Goal: Transaction & Acquisition: Book appointment/travel/reservation

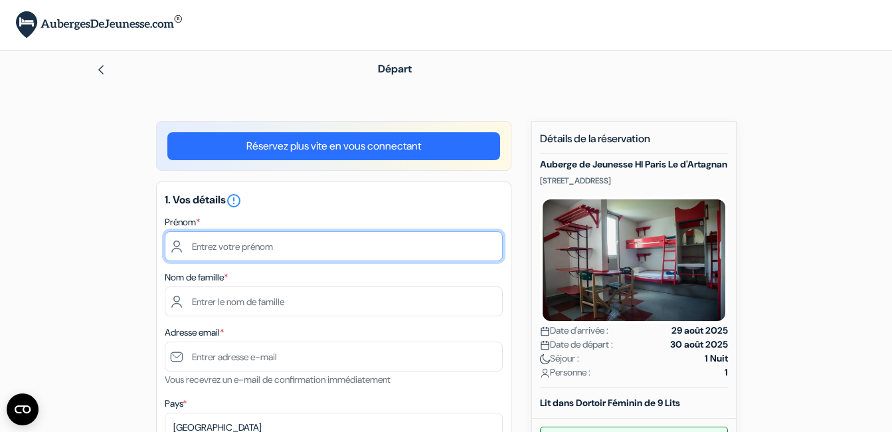
click at [298, 235] on input "text" at bounding box center [334, 246] width 338 height 30
type input "Orianne Estelle"
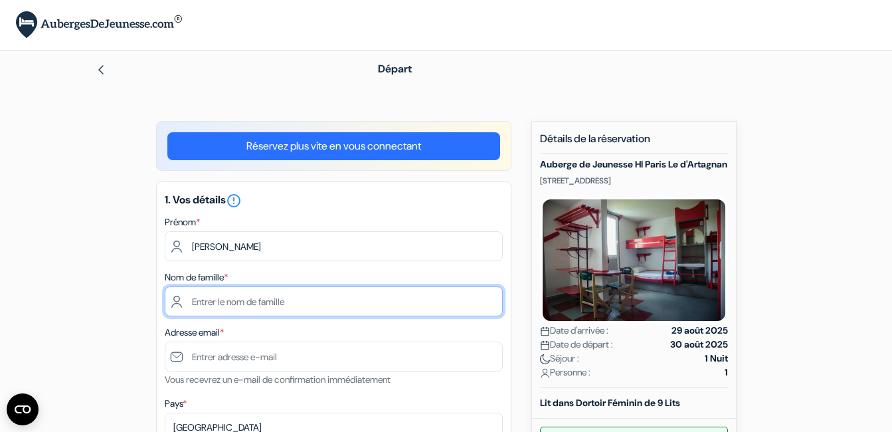
type input "DUPAS POIRIER"
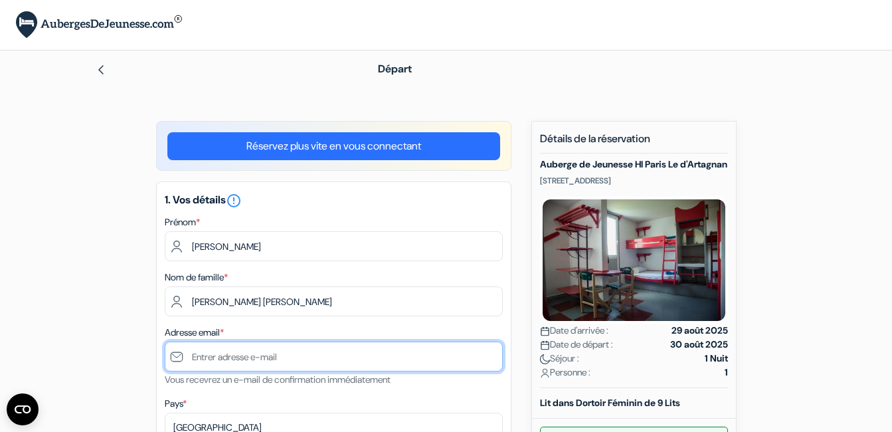
type input "[EMAIL_ADDRESS][DOMAIN_NAME]"
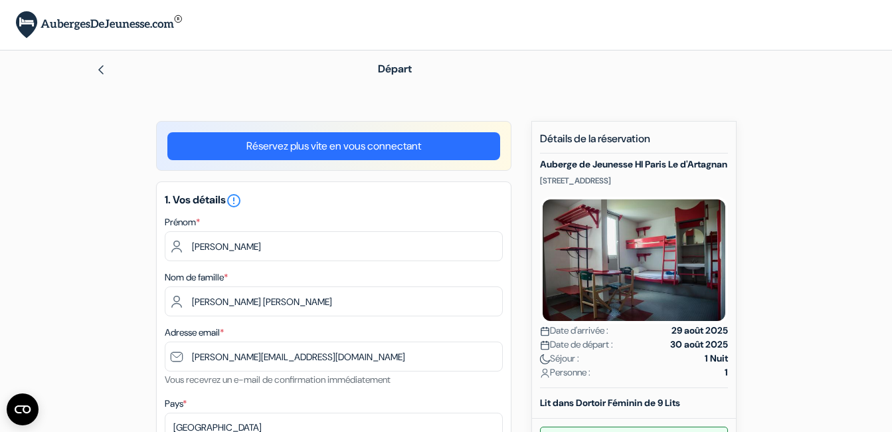
type input "0622013931"
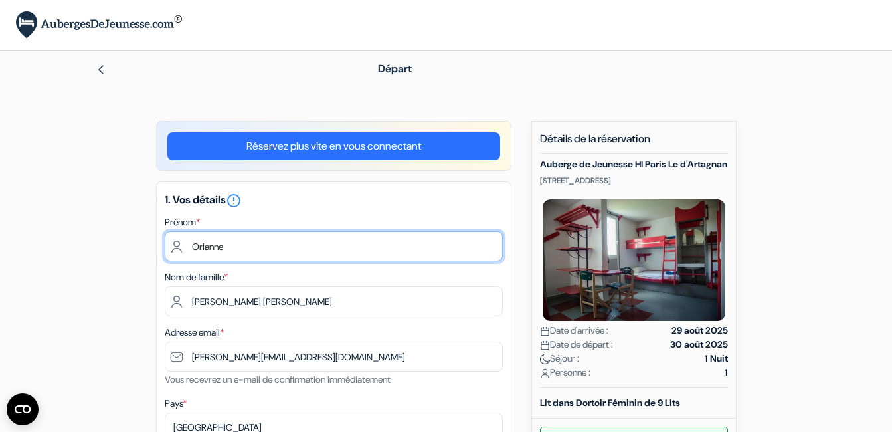
type input "Orianne"
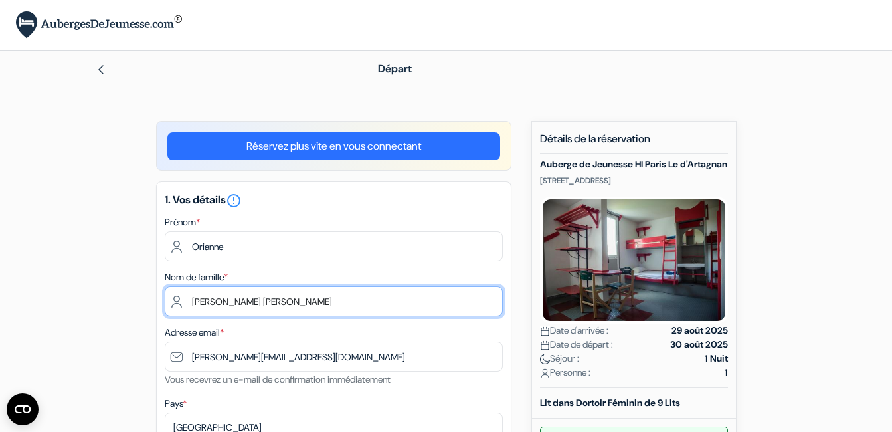
click at [438, 295] on input "DUPAS POIRIER" at bounding box center [334, 301] width 338 height 30
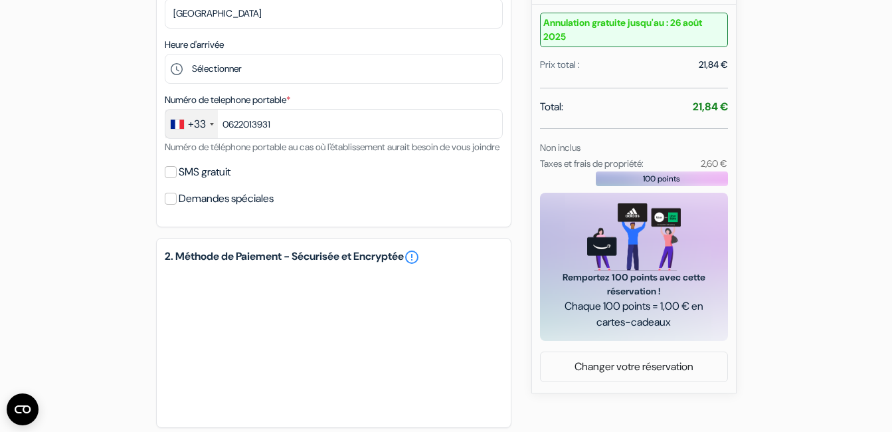
scroll to position [467, 0]
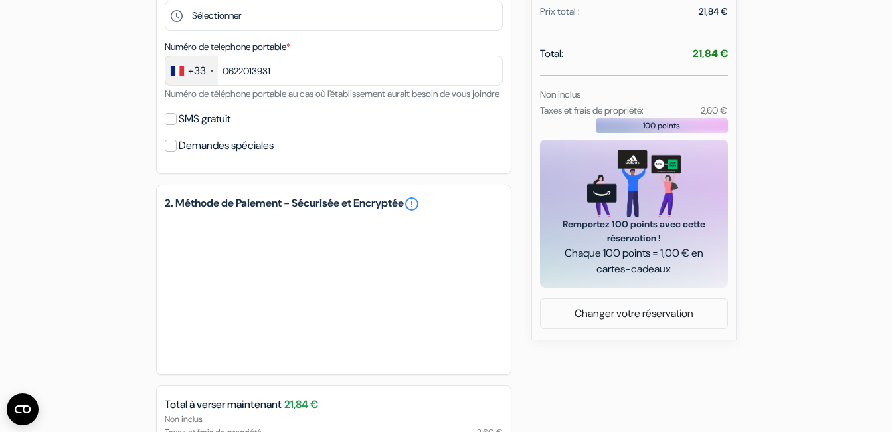
type input "DUPAS"
click at [169, 125] on input "SMS gratuit" at bounding box center [171, 119] width 12 height 12
checkbox input "true"
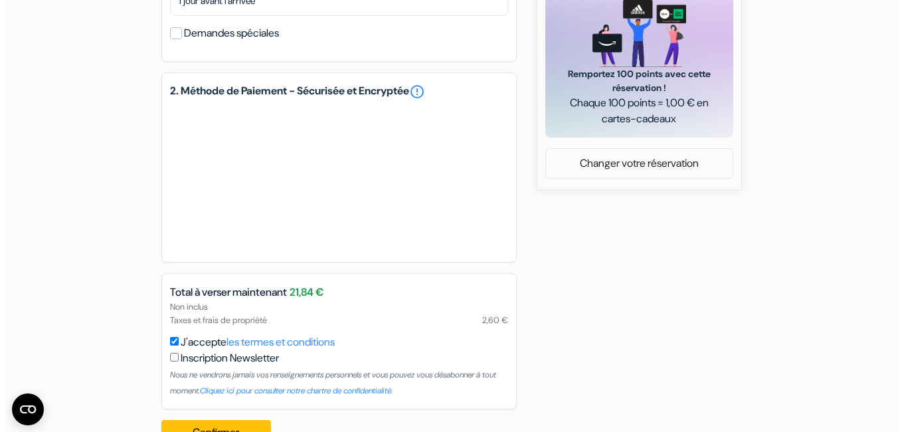
scroll to position [670, 0]
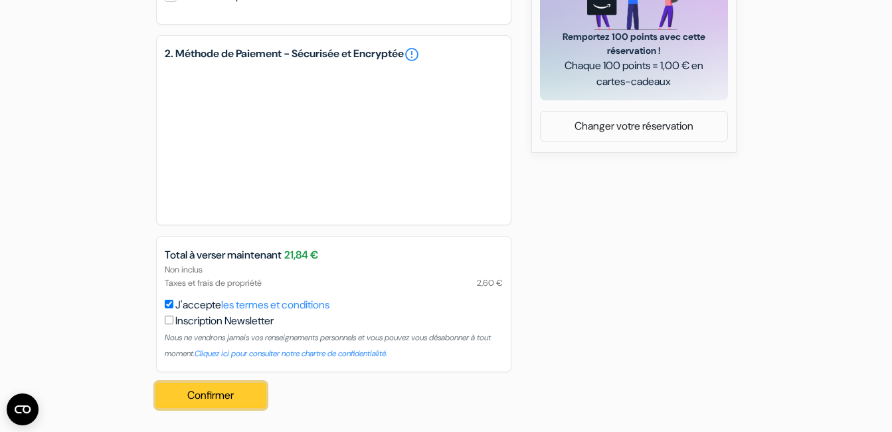
click at [190, 396] on button "Confirmer Loading..." at bounding box center [211, 395] width 110 height 25
click at [209, 395] on button "Confirmer Loading..." at bounding box center [211, 395] width 110 height 25
